Goal: Communication & Community: Share content

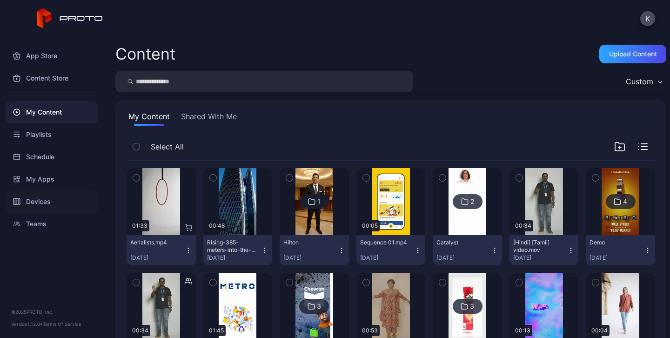
click at [43, 205] on div "Devices" at bounding box center [52, 201] width 93 height 22
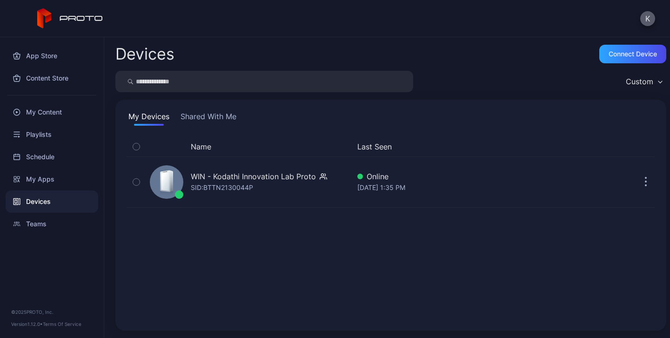
click at [650, 16] on button "K" at bounding box center [647, 18] width 15 height 15
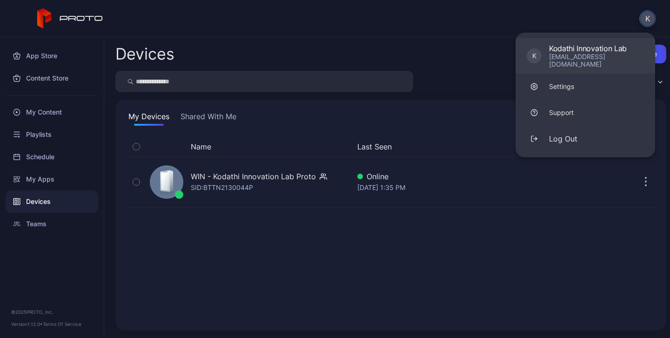
click at [603, 56] on div "[EMAIL_ADDRESS][DOMAIN_NAME]" at bounding box center [596, 60] width 95 height 15
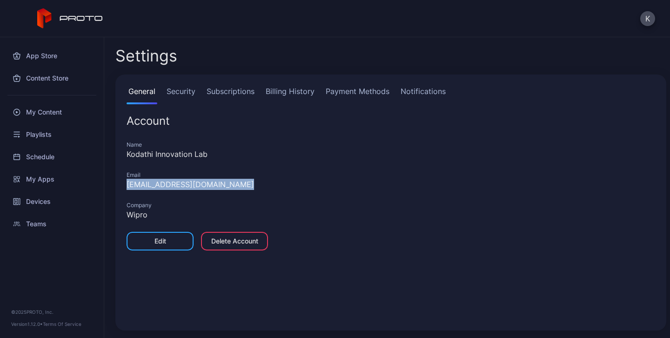
drag, startPoint x: 239, startPoint y: 187, endPoint x: 122, endPoint y: 188, distance: 116.3
click at [122, 188] on div "General Security Subscriptions Billing History Payment Methods Notifications Ac…" at bounding box center [390, 202] width 551 height 256
copy div "[EMAIL_ADDRESS][DOMAIN_NAME]"
click at [48, 197] on div "Devices" at bounding box center [52, 201] width 93 height 22
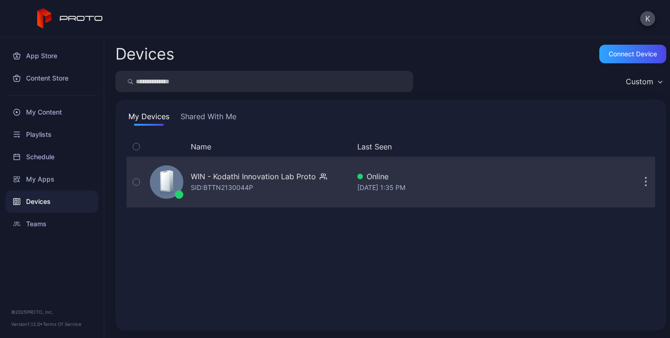
click at [217, 190] on div "SID: BTTN2130044P" at bounding box center [222, 187] width 62 height 11
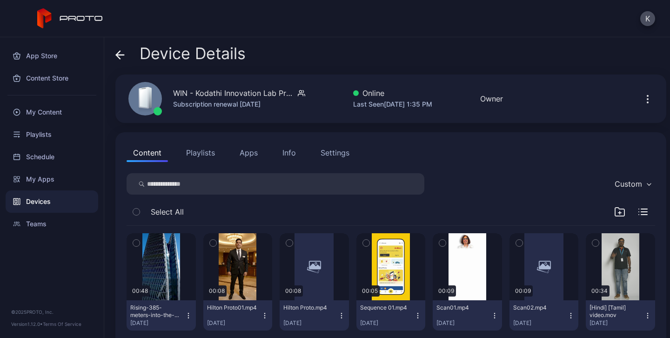
click at [252, 154] on button "Apps" at bounding box center [248, 152] width 31 height 19
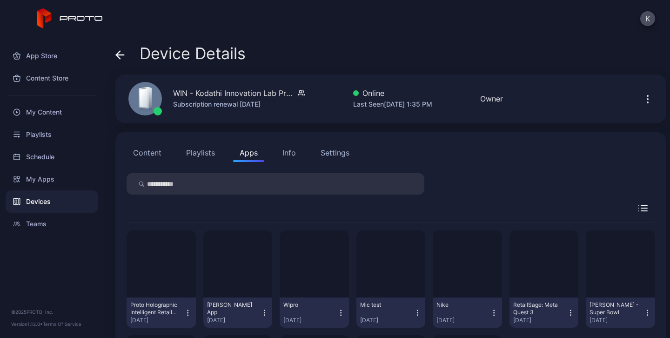
click at [152, 156] on button "Content" at bounding box center [147, 152] width 41 height 19
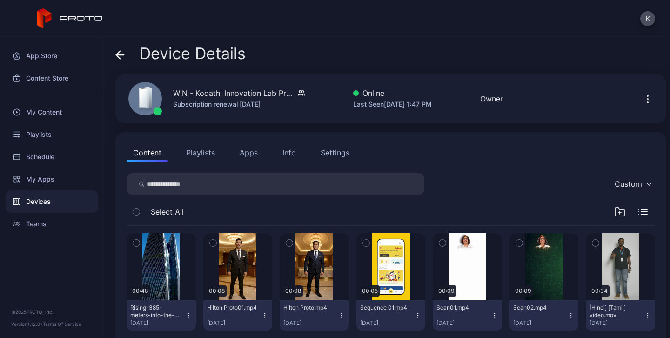
click at [49, 203] on div "Devices" at bounding box center [52, 201] width 93 height 22
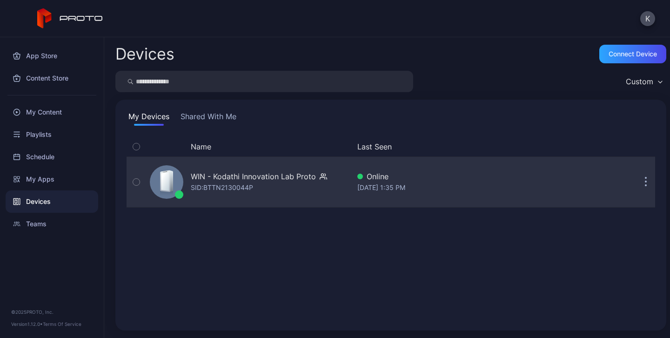
click at [645, 182] on icon "button" at bounding box center [645, 182] width 1 height 1
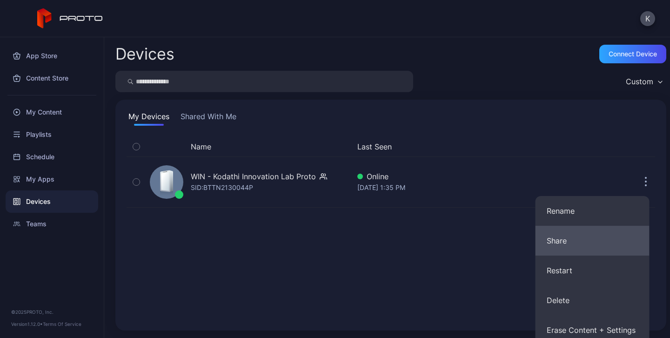
click at [573, 242] on button "Share" at bounding box center [593, 241] width 114 height 30
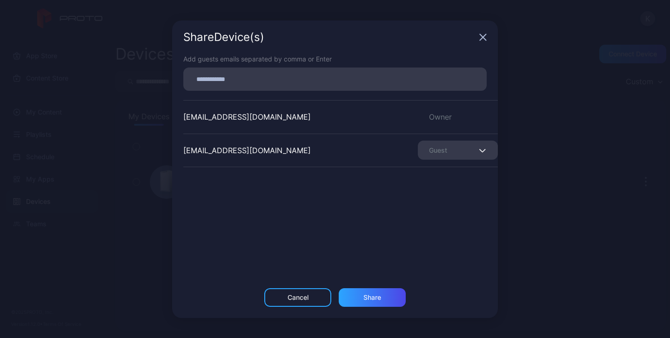
click at [553, 174] on div "Share Device (s) Add guests emails separated by comma or Enter [EMAIL_ADDRESS][…" at bounding box center [335, 169] width 670 height 338
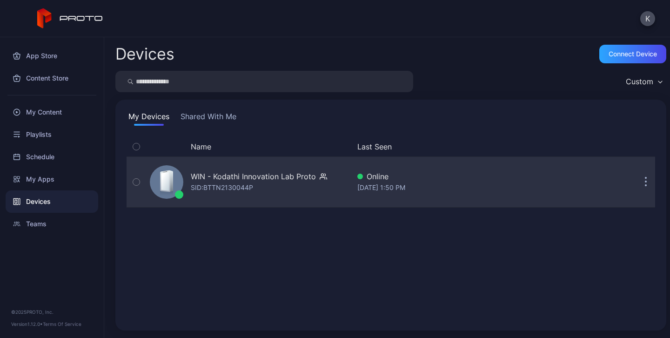
click at [645, 182] on icon "button" at bounding box center [645, 182] width 1 height 1
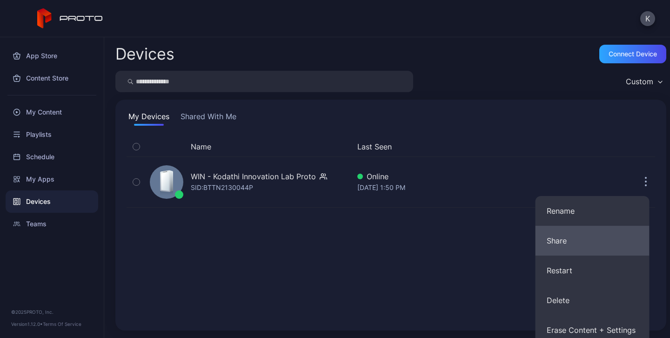
click at [588, 237] on button "Share" at bounding box center [593, 241] width 114 height 30
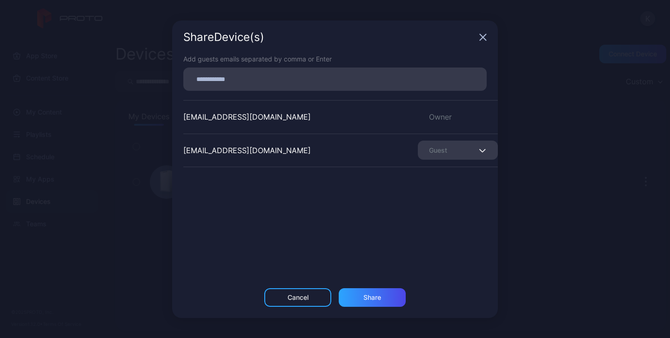
click at [248, 79] on input at bounding box center [335, 79] width 292 height 12
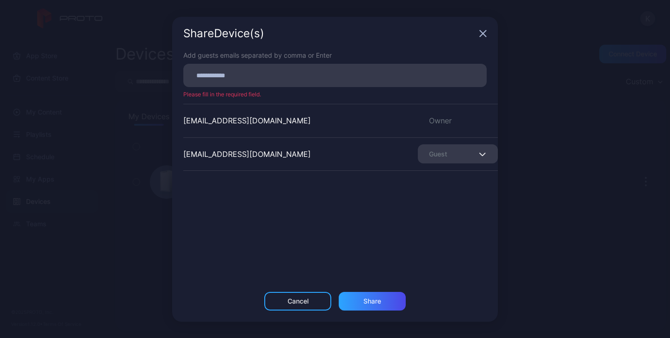
paste input
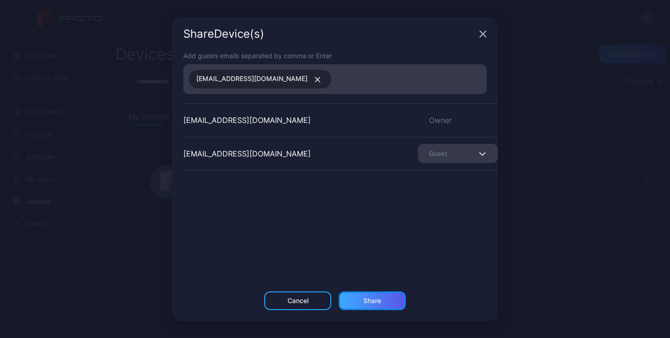
click at [373, 301] on div "Share" at bounding box center [372, 300] width 18 height 7
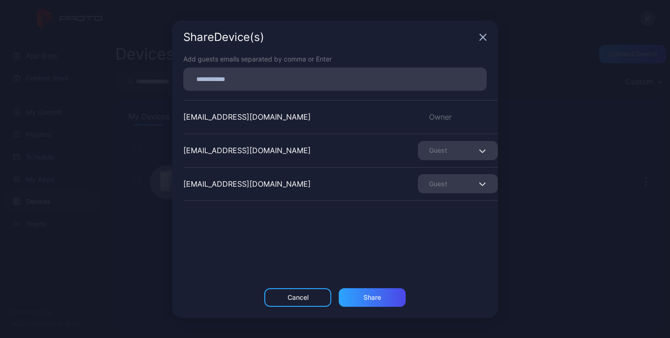
click at [481, 187] on span "button" at bounding box center [484, 183] width 6 height 11
click at [380, 300] on div "Share" at bounding box center [372, 297] width 18 height 7
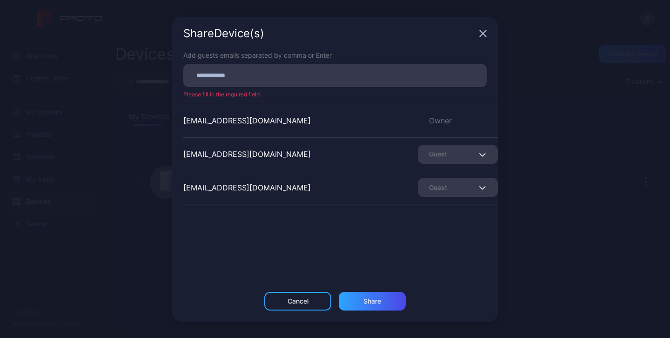
click at [482, 34] on icon "button" at bounding box center [483, 33] width 6 height 6
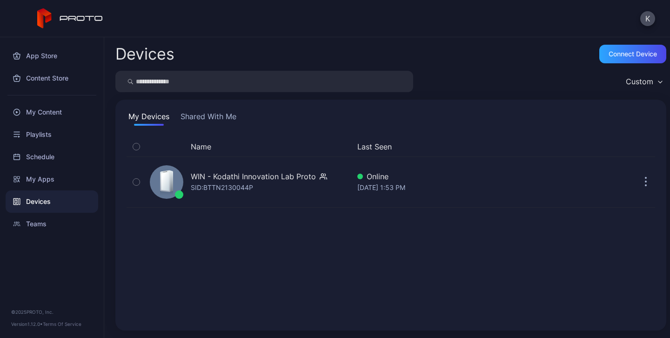
click at [230, 115] on button "Shared With Me" at bounding box center [209, 118] width 60 height 15
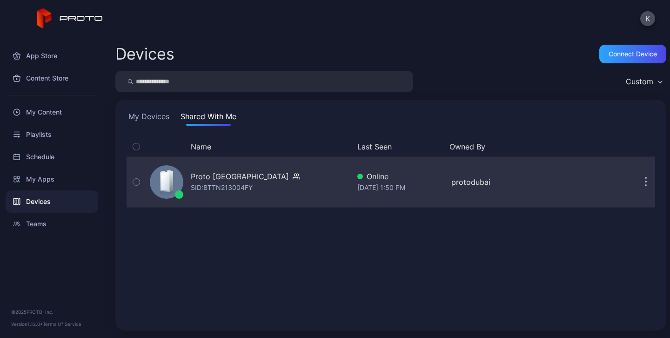
click at [219, 178] on div "Proto [GEOGRAPHIC_DATA]" at bounding box center [240, 176] width 98 height 11
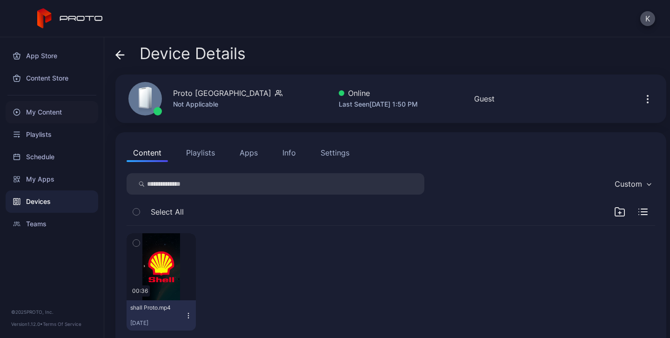
click at [48, 115] on div "My Content" at bounding box center [52, 112] width 93 height 22
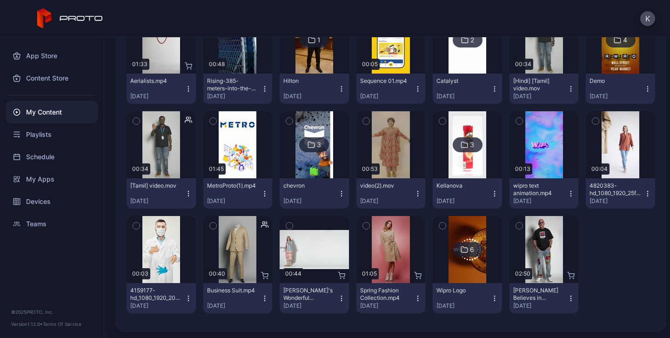
scroll to position [163, 0]
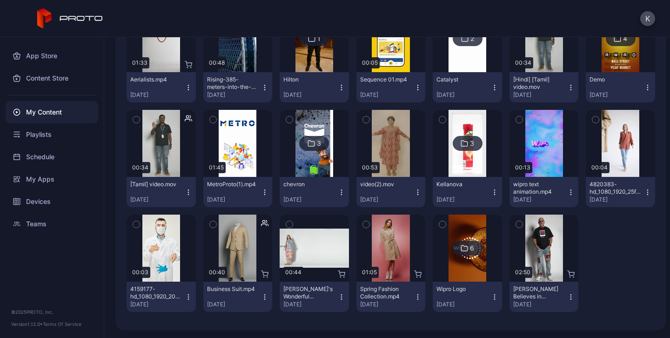
click at [461, 247] on icon at bounding box center [464, 248] width 6 height 6
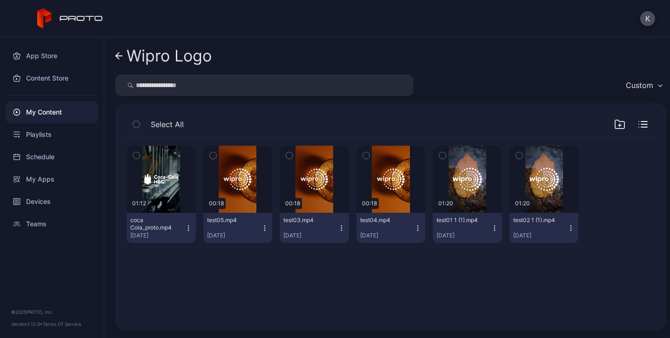
click at [262, 229] on icon "button" at bounding box center [264, 227] width 7 height 7
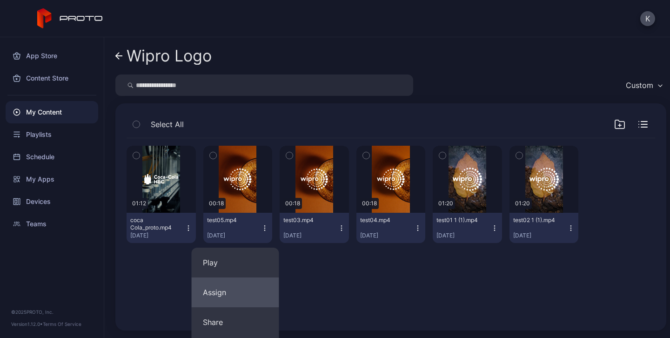
click at [224, 295] on button "Assign" at bounding box center [235, 292] width 87 height 30
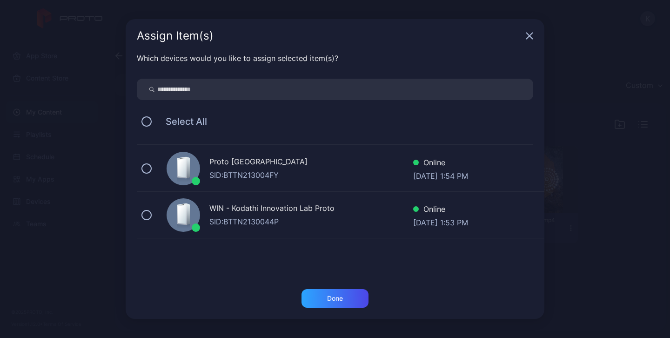
click at [231, 163] on div "Proto [GEOGRAPHIC_DATA]" at bounding box center [311, 162] width 204 height 13
click at [348, 304] on div "Done" at bounding box center [335, 298] width 67 height 19
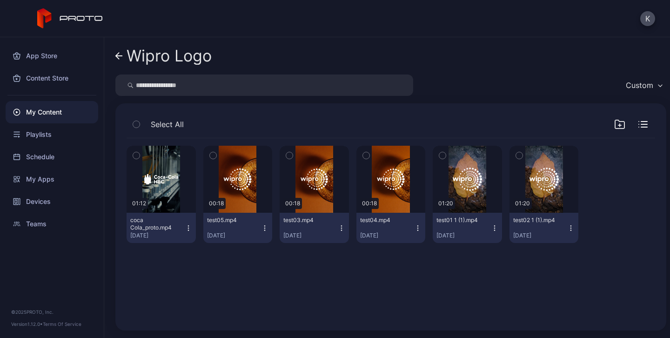
click at [571, 228] on icon "button" at bounding box center [571, 228] width 0 height 0
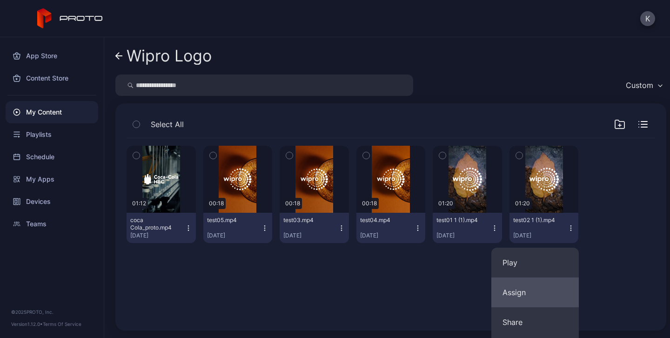
click at [522, 295] on button "Assign" at bounding box center [534, 292] width 87 height 30
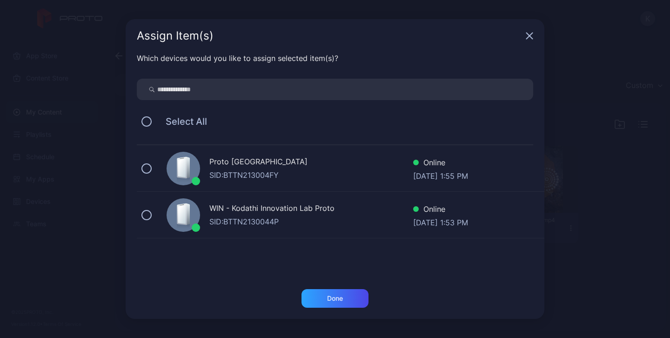
click at [201, 168] on div "Proto [GEOGRAPHIC_DATA] SID: BTTN213004FY Online [DATE] 1:55 PM" at bounding box center [341, 168] width 408 height 47
click at [336, 295] on div "Done" at bounding box center [335, 298] width 16 height 7
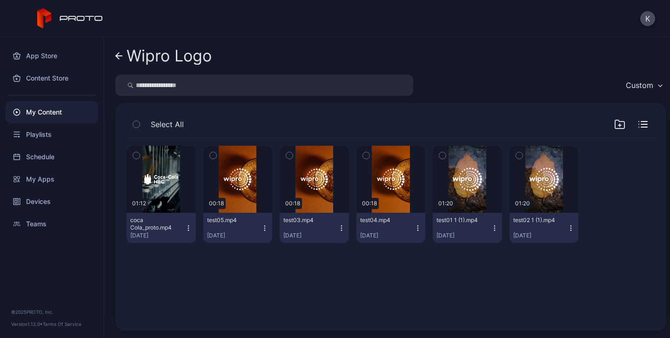
click at [49, 116] on div "My Content" at bounding box center [52, 112] width 93 height 22
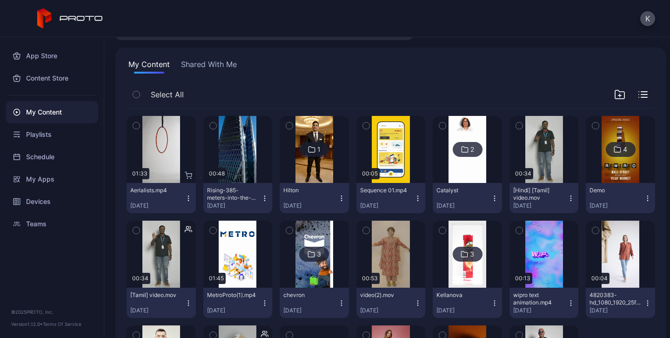
scroll to position [70, 0]
